Goal: Check status: Check status

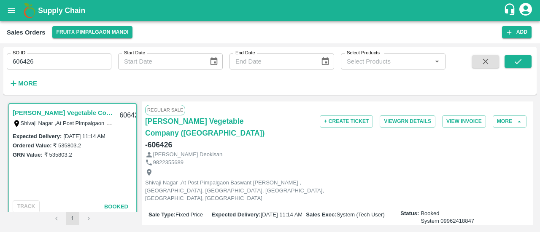
scroll to position [2, 0]
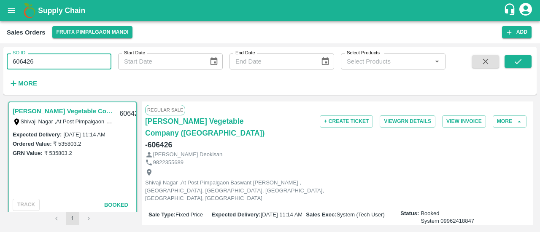
click at [65, 61] on input "606426" at bounding box center [59, 62] width 105 height 16
type input "6"
paste input "text"
type input "606045"
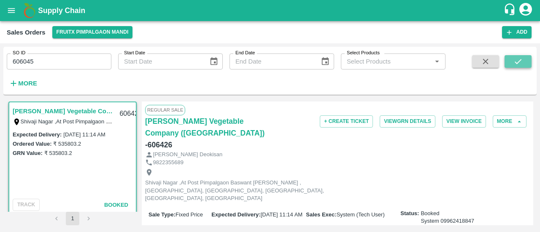
click at [518, 60] on icon "submit" at bounding box center [517, 61] width 9 height 9
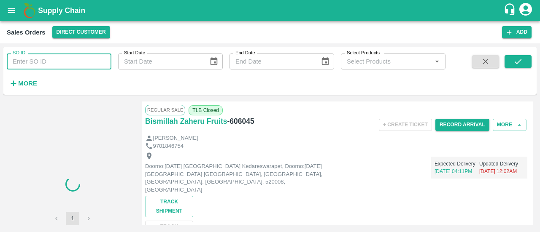
click at [74, 66] on input "SO ID" at bounding box center [59, 62] width 105 height 16
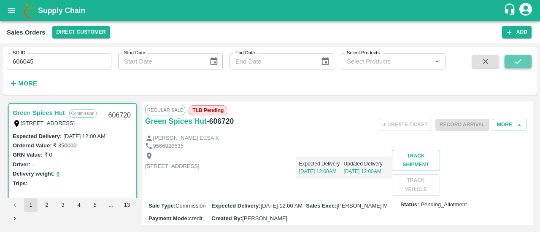
click at [520, 64] on icon "submit" at bounding box center [517, 61] width 9 height 9
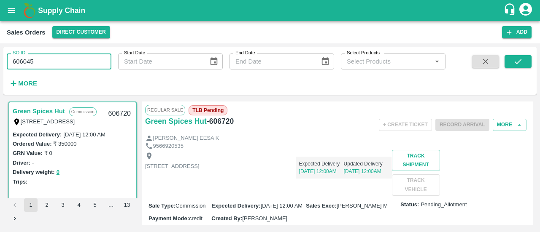
click at [45, 61] on input "606045" at bounding box center [59, 62] width 105 height 16
type input "606045"
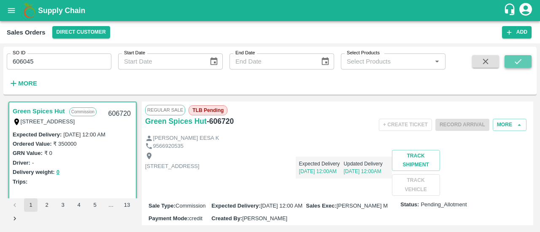
click at [520, 59] on icon "submit" at bounding box center [517, 61] width 9 height 9
